Goal: Information Seeking & Learning: Learn about a topic

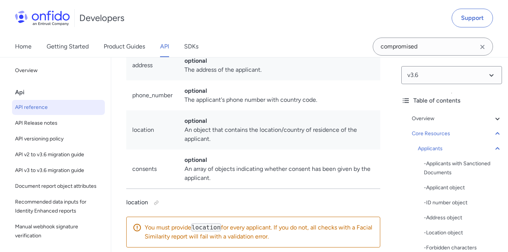
scroll to position [11714, 0]
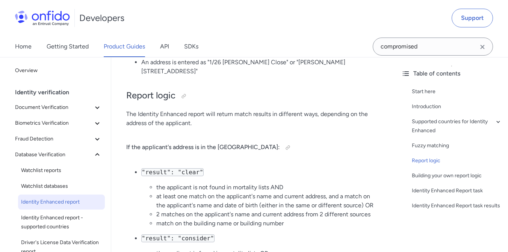
scroll to position [988, 0]
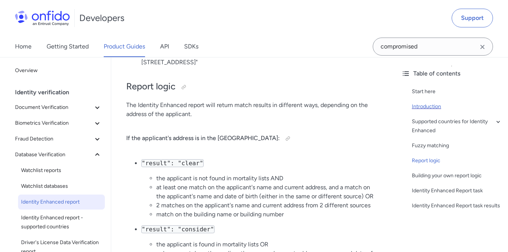
click at [433, 104] on div "Introduction" at bounding box center [457, 106] width 90 height 9
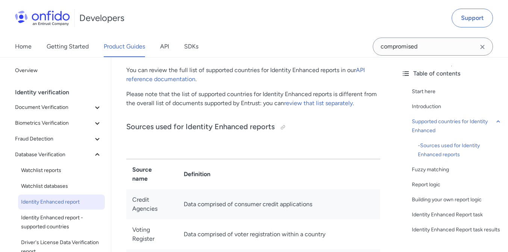
scroll to position [310, 0]
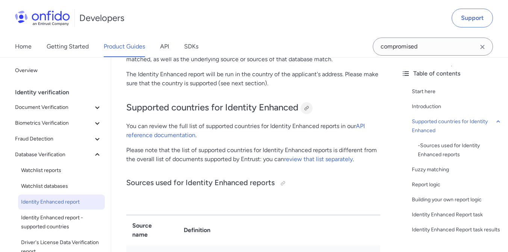
click at [308, 105] on div at bounding box center [307, 108] width 6 height 6
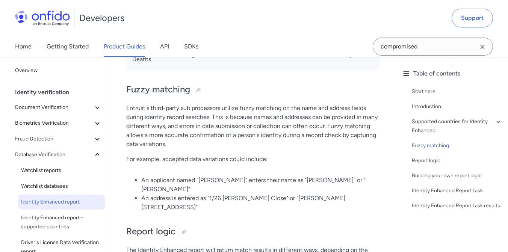
scroll to position [860, 0]
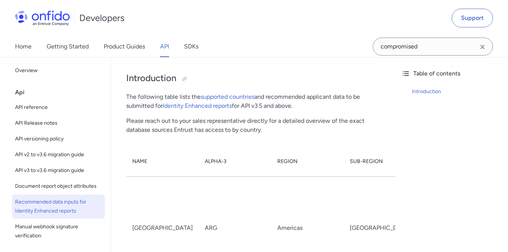
scroll to position [14, 0]
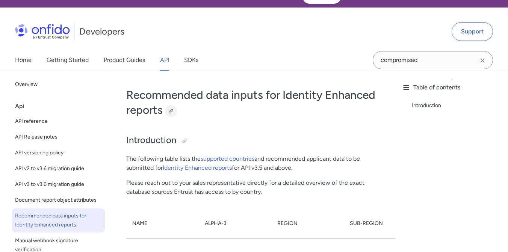
click at [170, 109] on div at bounding box center [171, 111] width 6 height 6
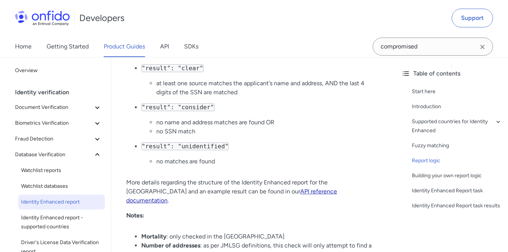
scroll to position [1487, 0]
